Goal: Transaction & Acquisition: Purchase product/service

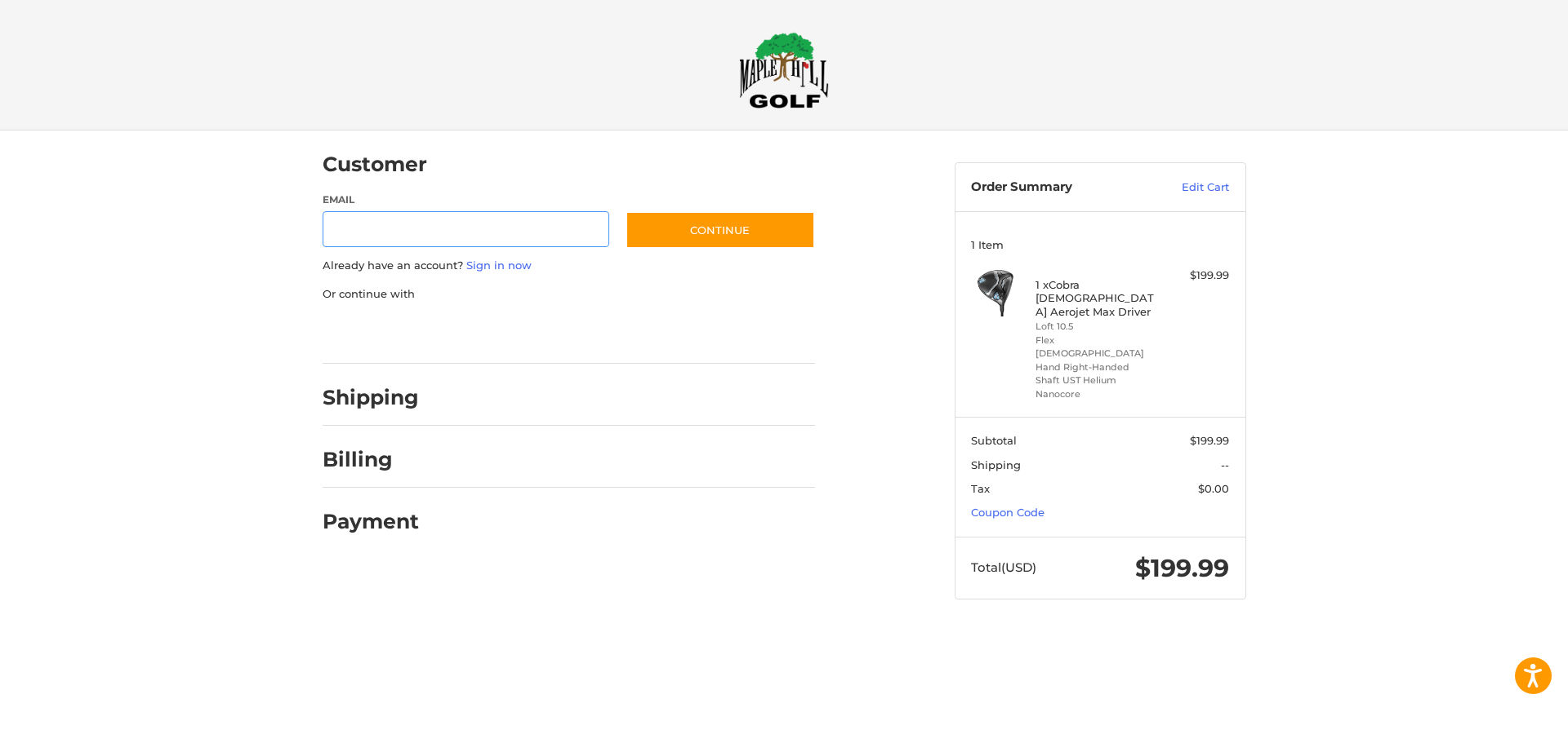
click at [403, 233] on input "Email" at bounding box center [466, 230] width 288 height 36
type input "**********"
click at [741, 225] on button "Continue" at bounding box center [719, 230] width 190 height 37
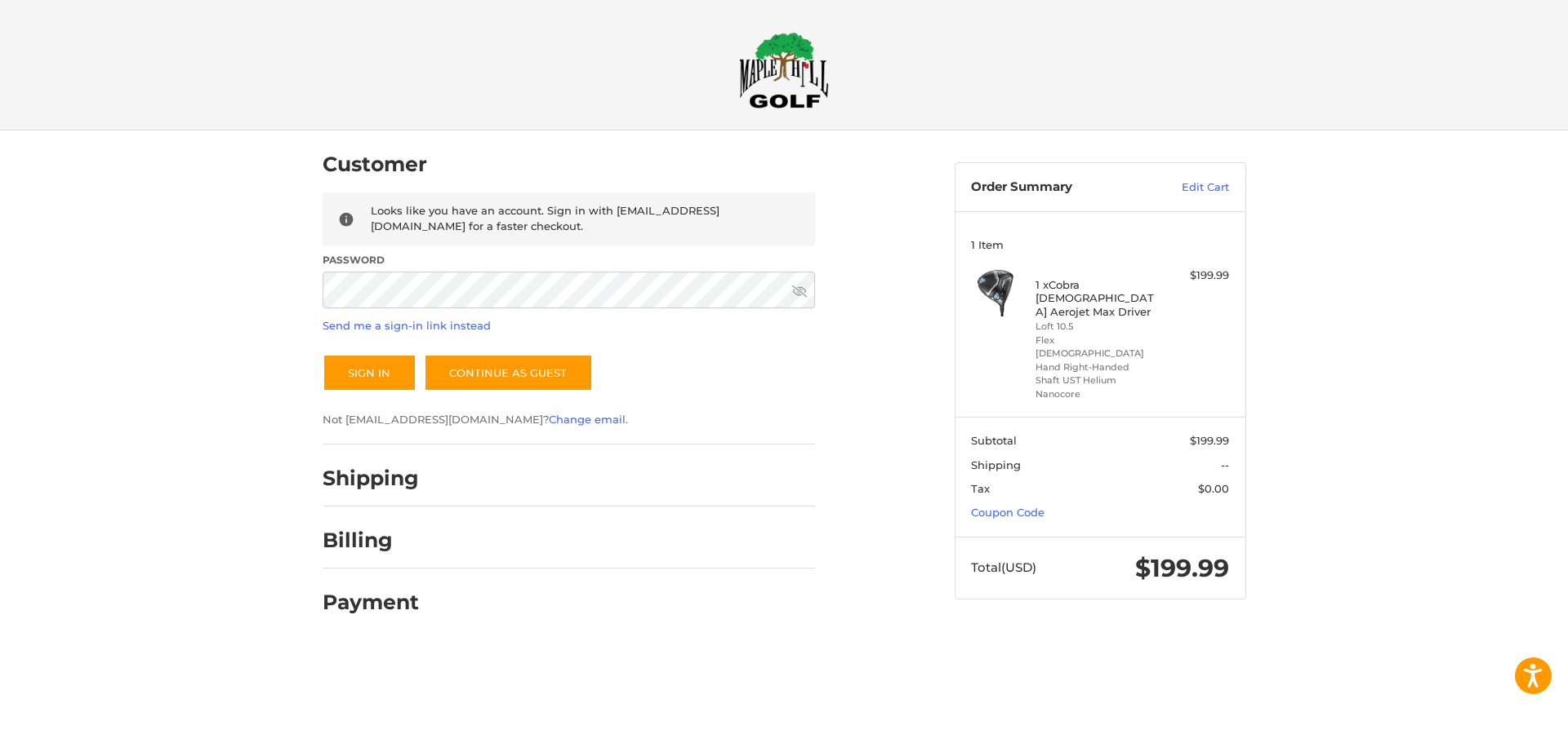
drag, startPoint x: 395, startPoint y: 326, endPoint x: 241, endPoint y: 272, distance: 163.2
click at [241, 272] on div "Customer Returning Customer Looks like you have an account. Sign in with [EMAIL…" at bounding box center [784, 389] width 1568 height 516
click at [451, 326] on link "Send me a sign-in link instead" at bounding box center [406, 326] width 168 height 13
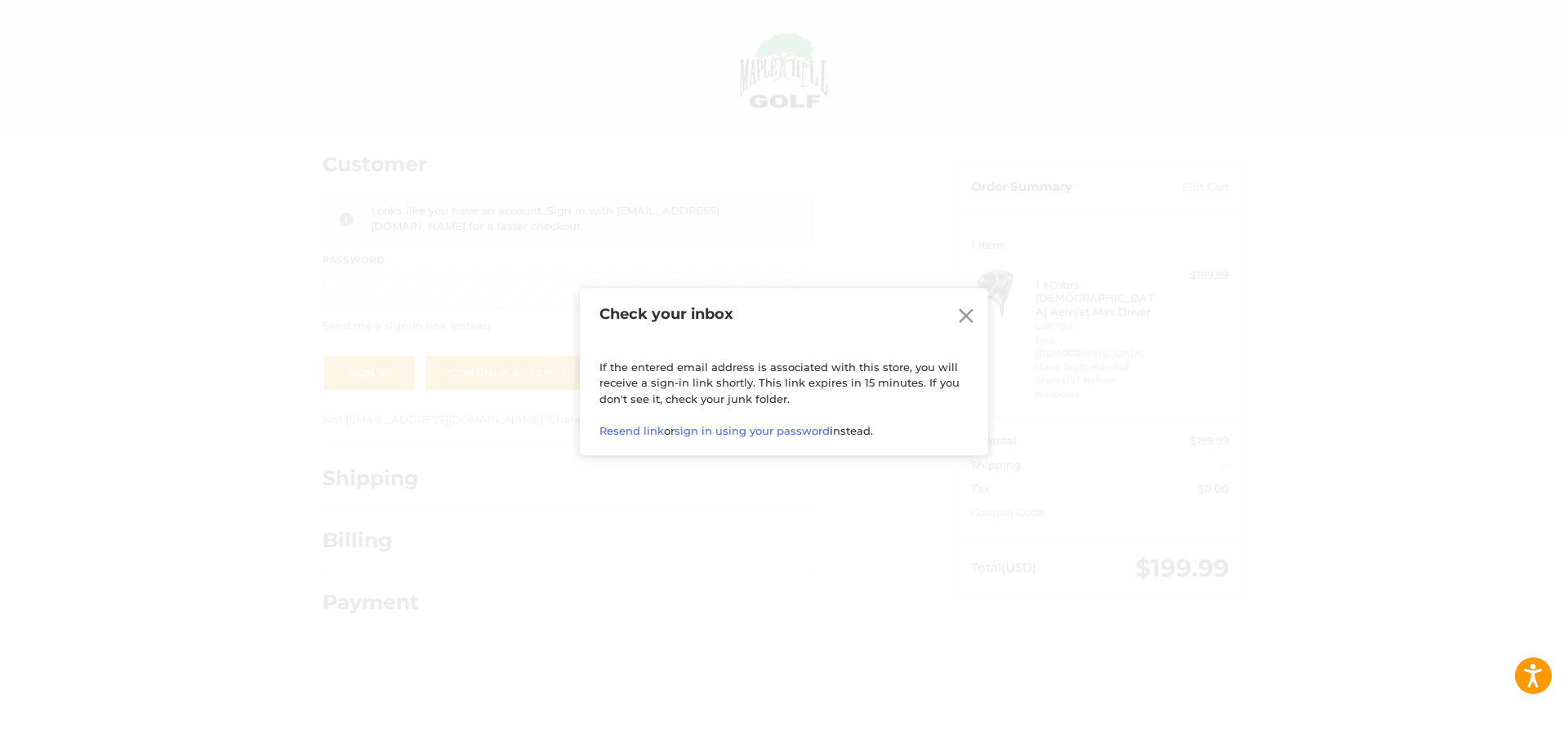
click at [970, 311] on icon at bounding box center [966, 316] width 15 height 15
